Goal: Task Accomplishment & Management: Manage account settings

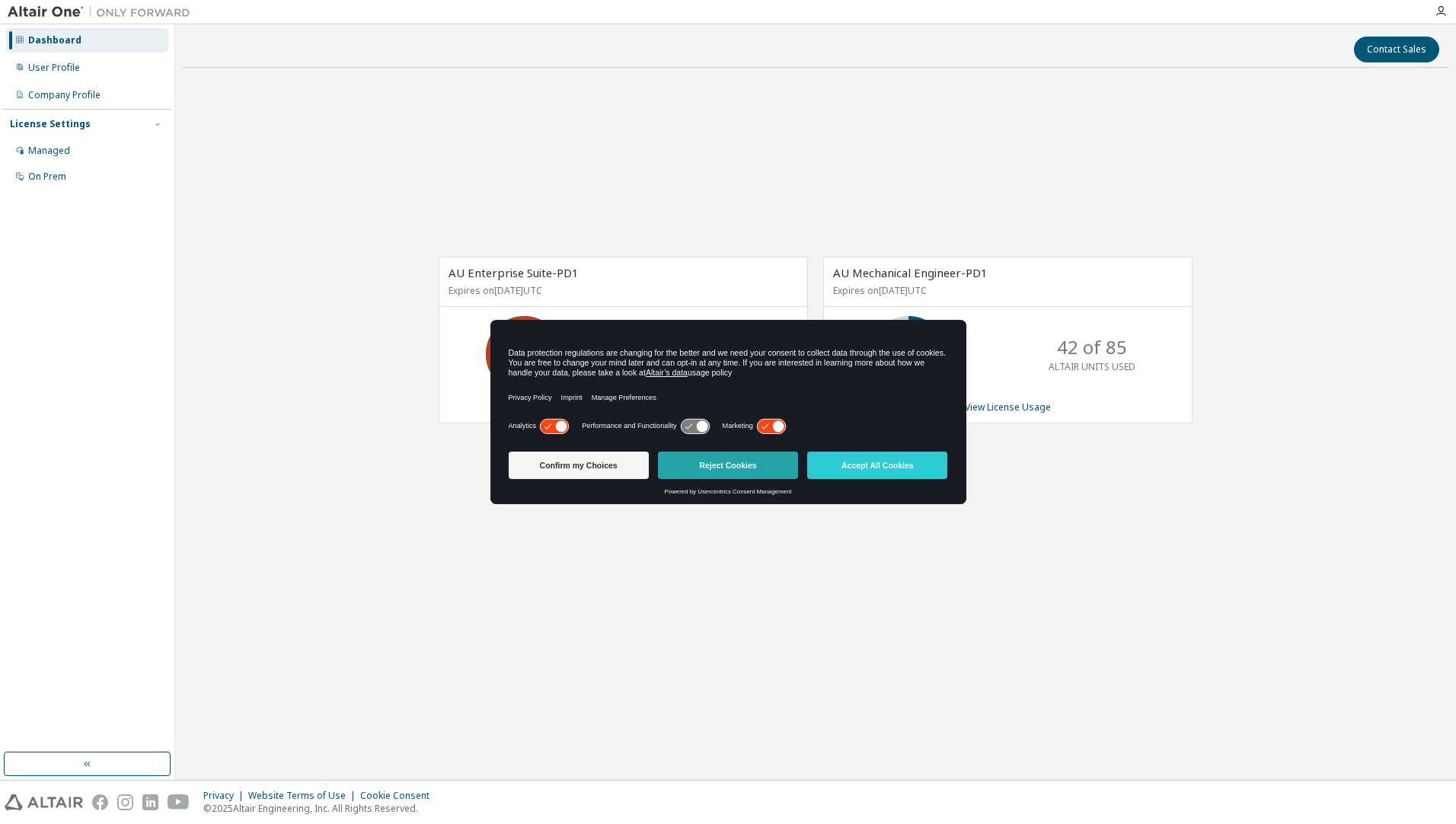
click at [767, 467] on button "Reject Cookies" at bounding box center [728, 466] width 140 height 27
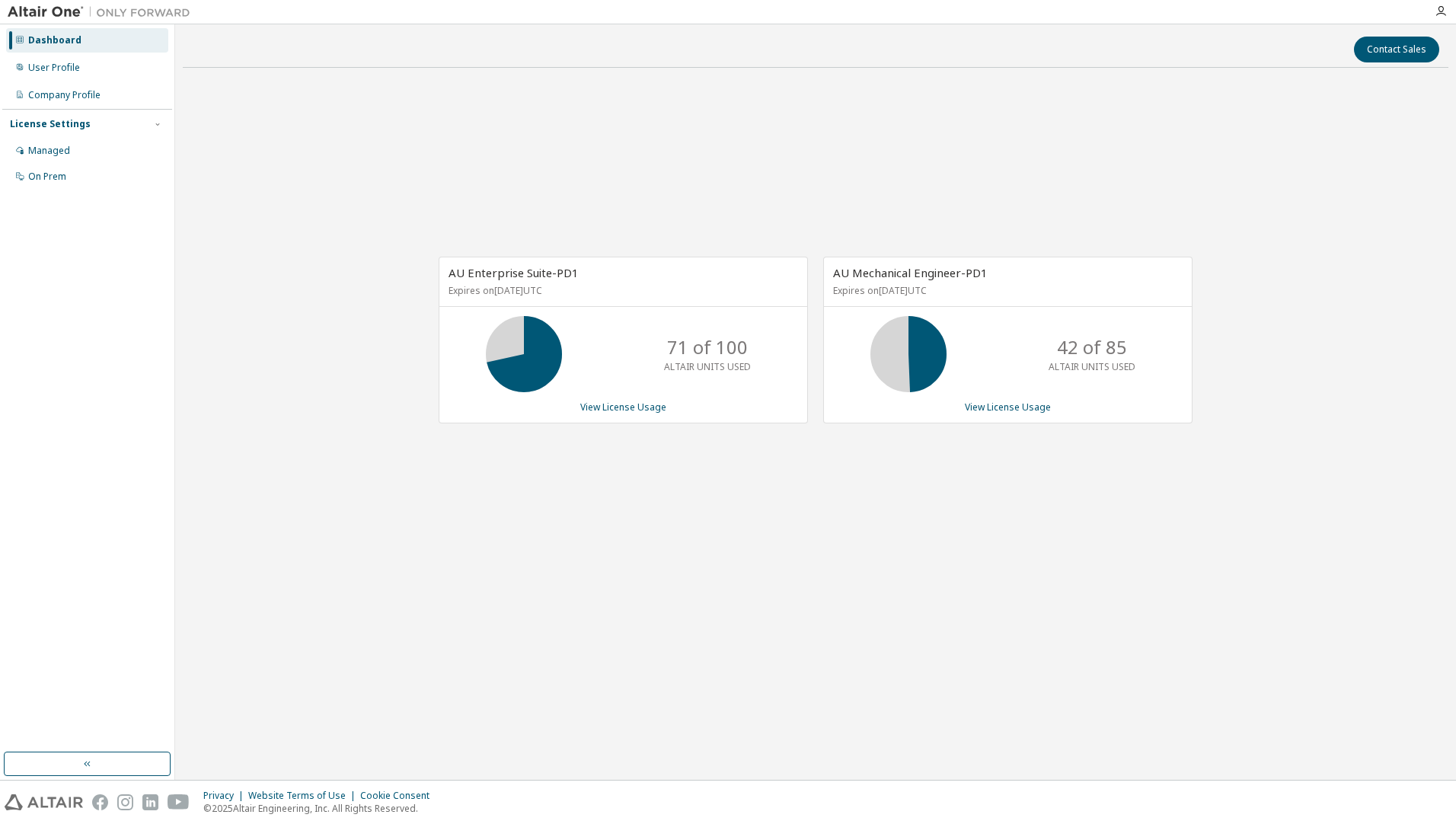
click at [933, 551] on div "AU Enterprise Suite-PD1 Expires on [DATE] UTC 71 of 100 ALTAIR UNITS USED View …" at bounding box center [816, 347] width 1266 height 536
click at [361, 203] on div "AU Enterprise Suite-PD1 Expires on [DATE] UTC 71 of 100 ALTAIR UNITS USED View …" at bounding box center [816, 347] width 1266 height 536
click at [97, 70] on div "User Profile" at bounding box center [87, 67] width 162 height 25
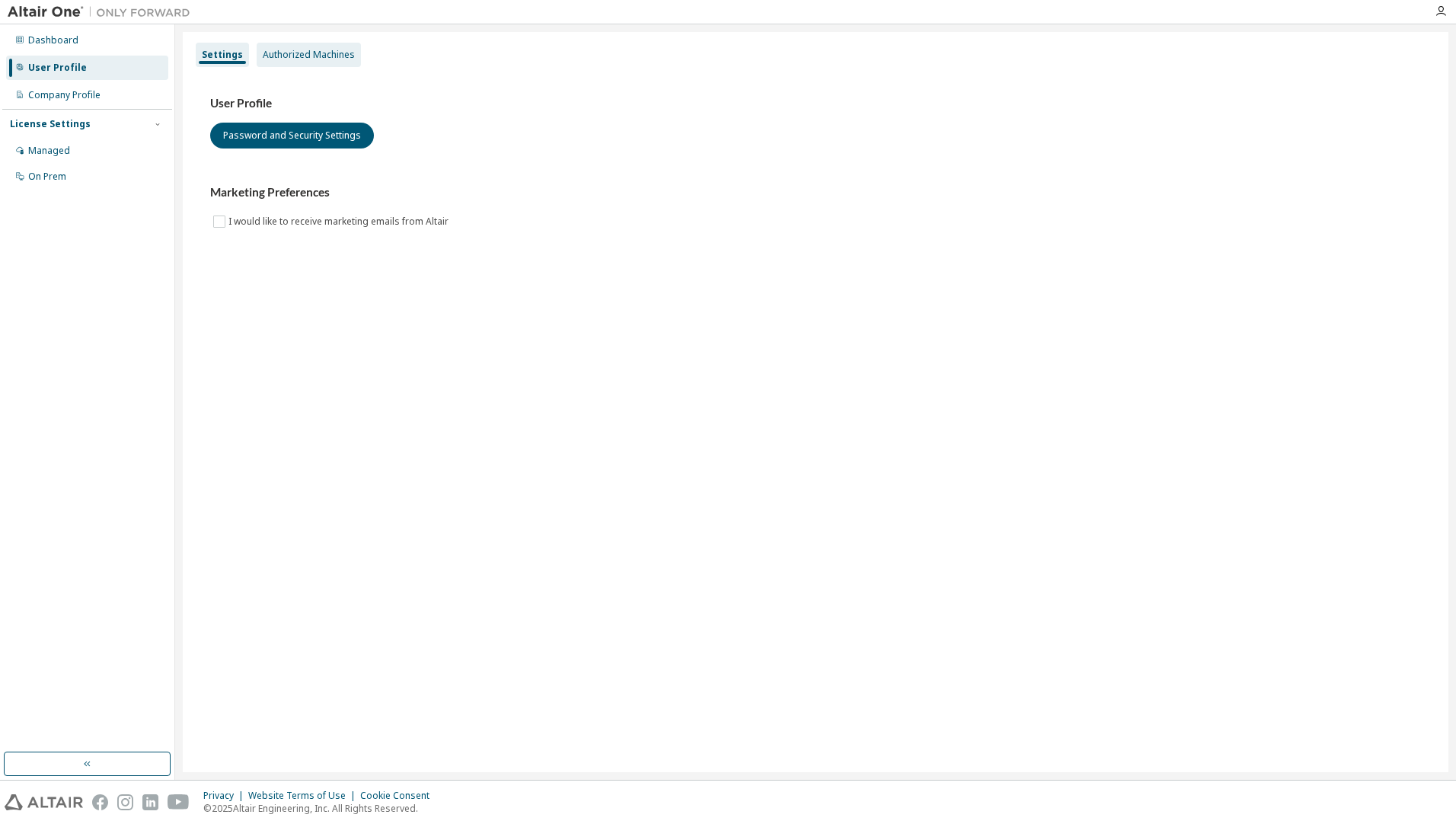
click at [310, 53] on div "Authorized Machines" at bounding box center [308, 55] width 92 height 12
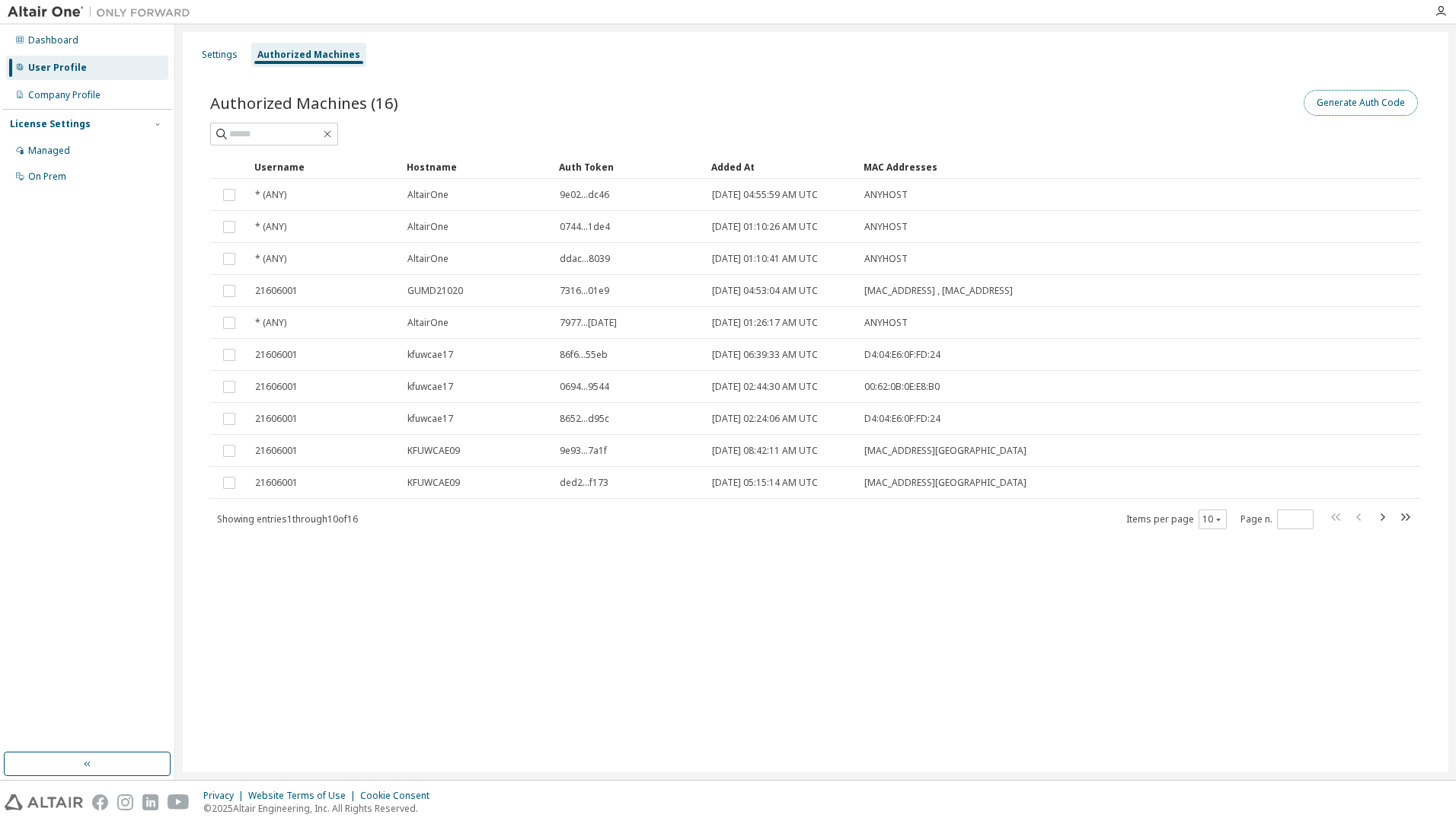
click at [1345, 106] on button "Generate Auth Code" at bounding box center [1361, 103] width 115 height 25
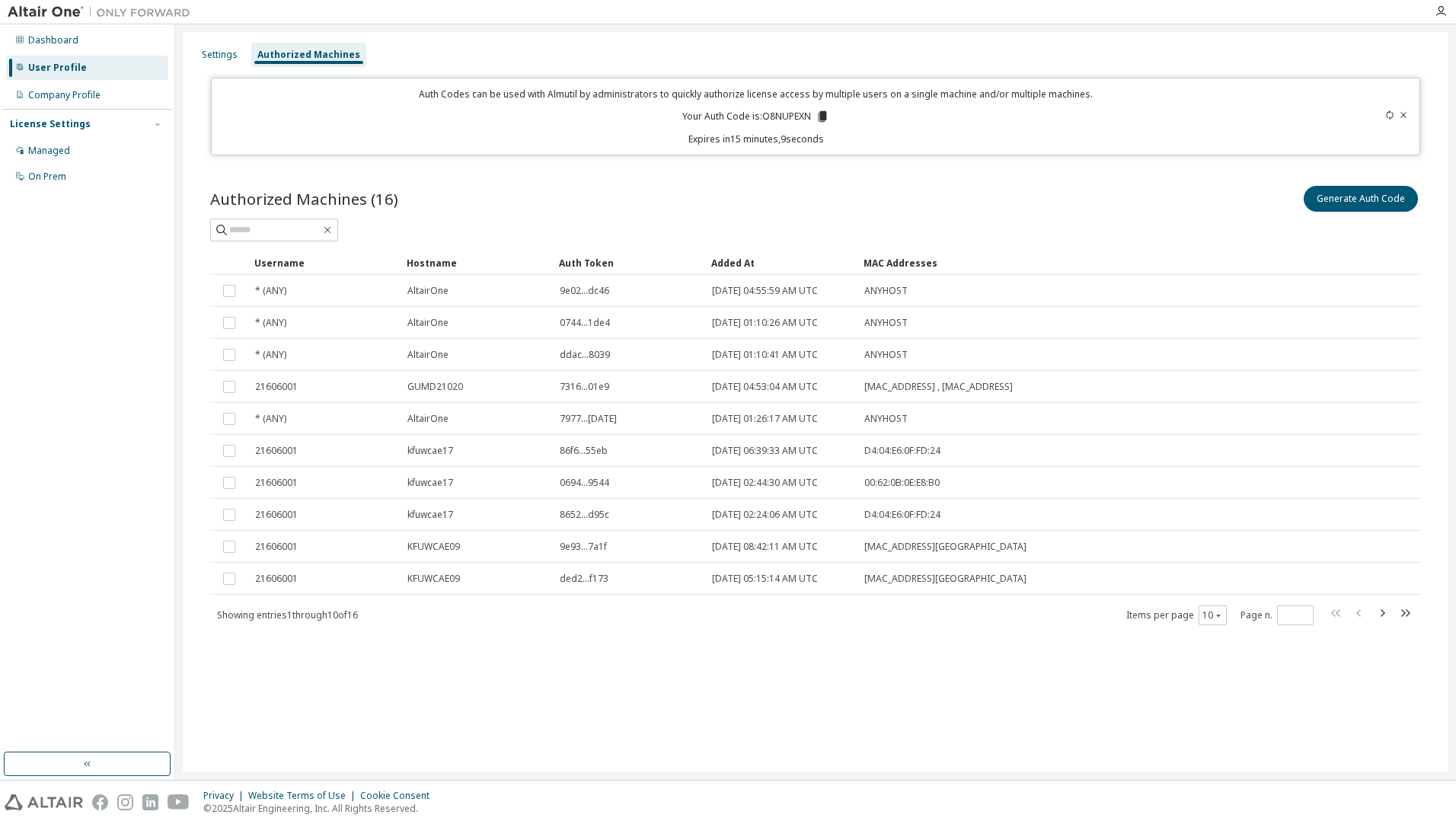
click at [821, 117] on icon at bounding box center [822, 116] width 8 height 11
